Goal: Task Accomplishment & Management: Use online tool/utility

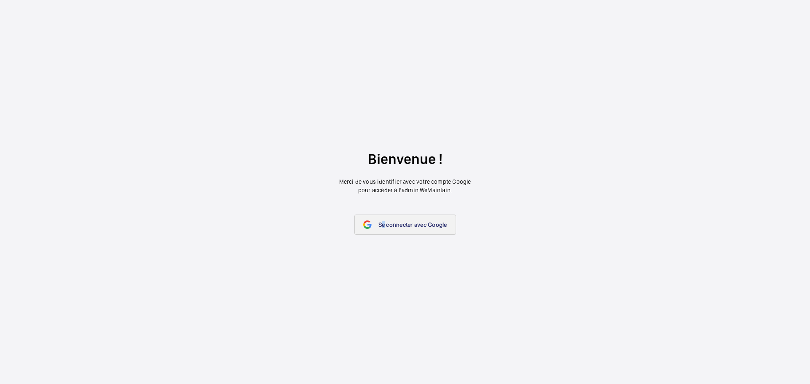
click at [384, 226] on span "Se connecter avec Google" at bounding box center [412, 224] width 69 height 7
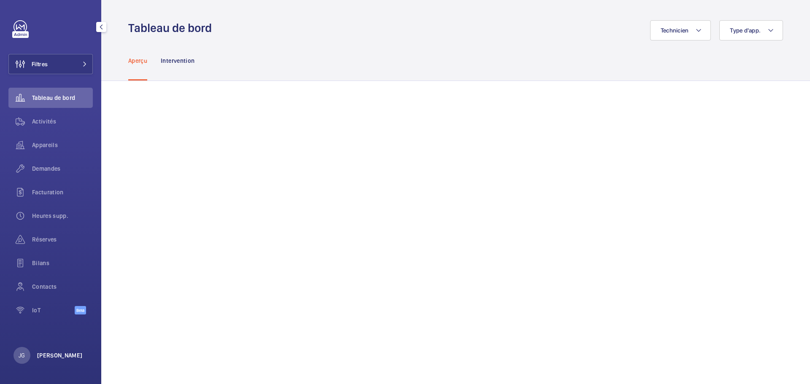
click at [47, 352] on p "[PERSON_NAME]" at bounding box center [60, 355] width 46 height 8
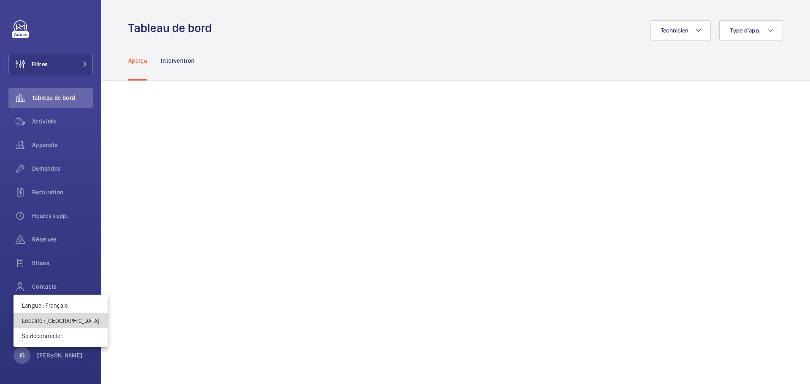
click at [62, 321] on p "Localité : [GEOGRAPHIC_DATA]" at bounding box center [60, 321] width 77 height 8
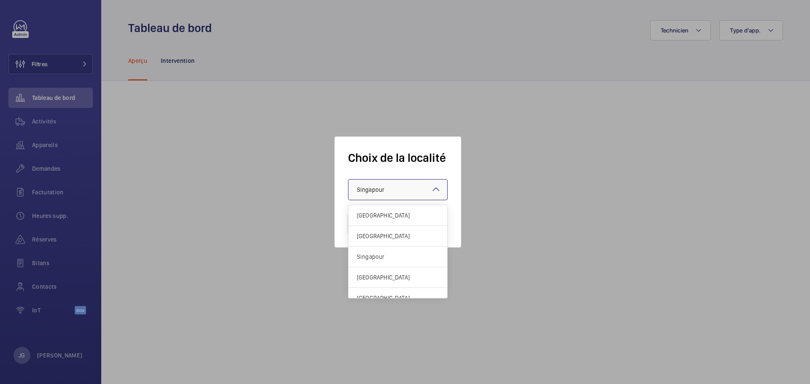
click at [372, 191] on span "Singapour" at bounding box center [370, 189] width 27 height 7
click at [376, 236] on span "[GEOGRAPHIC_DATA]" at bounding box center [398, 236] width 82 height 8
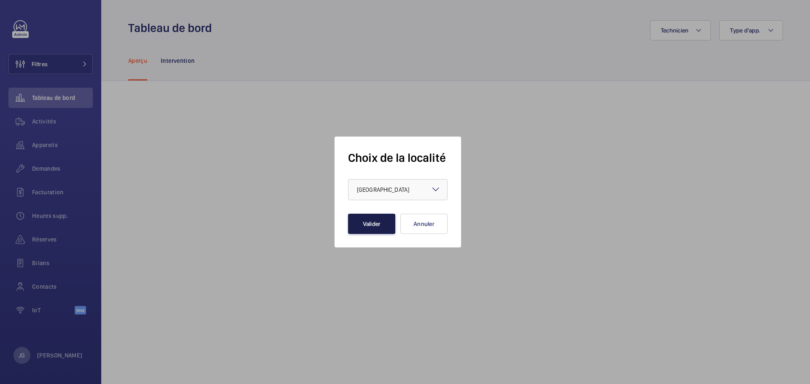
click at [373, 228] on button "Valider" at bounding box center [371, 224] width 47 height 20
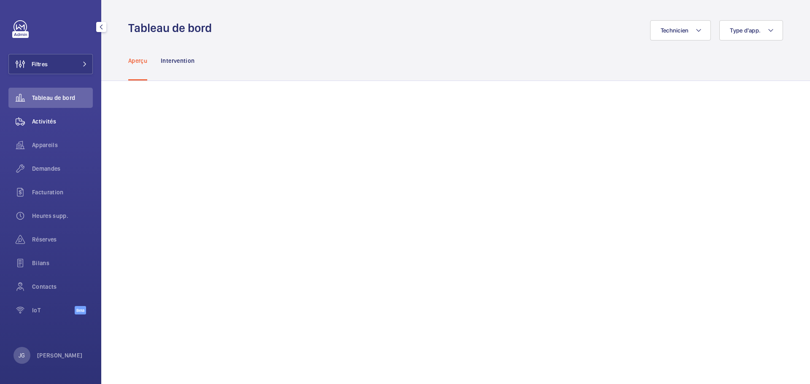
click at [54, 124] on span "Activités" at bounding box center [62, 121] width 61 height 8
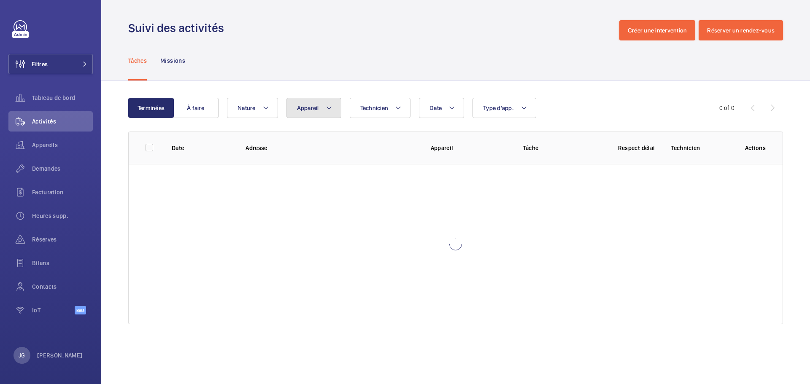
click at [306, 105] on span "Appareil" at bounding box center [308, 108] width 22 height 7
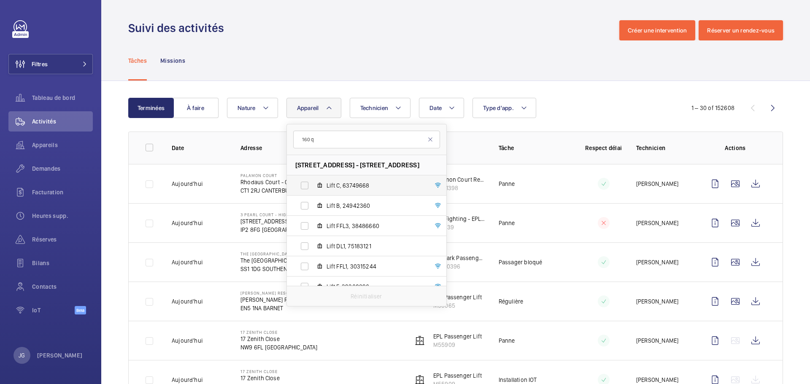
type input "160 q"
click at [386, 181] on label "Lift C, 63749668" at bounding box center [360, 186] width 146 height 20
click at [313, 181] on input "Lift C, 63749668" at bounding box center [304, 185] width 17 height 17
checkbox input "true"
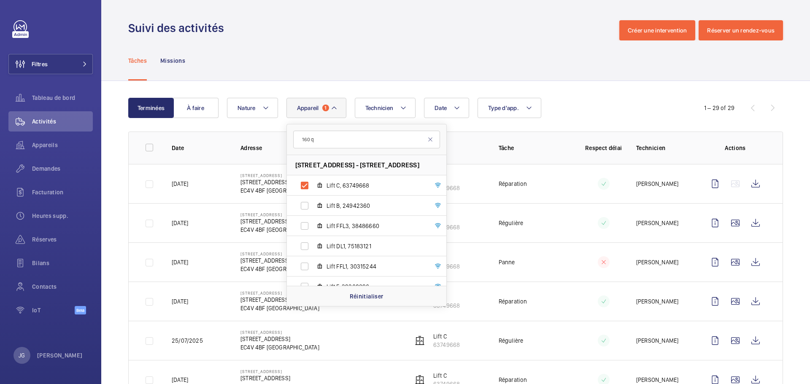
click at [551, 104] on div "Date Technicien Appareil 1 160 q 160 Queen Victoria Street - 160 Queen Victoria…" at bounding box center [454, 108] width 455 height 20
